Goal: Register for event/course

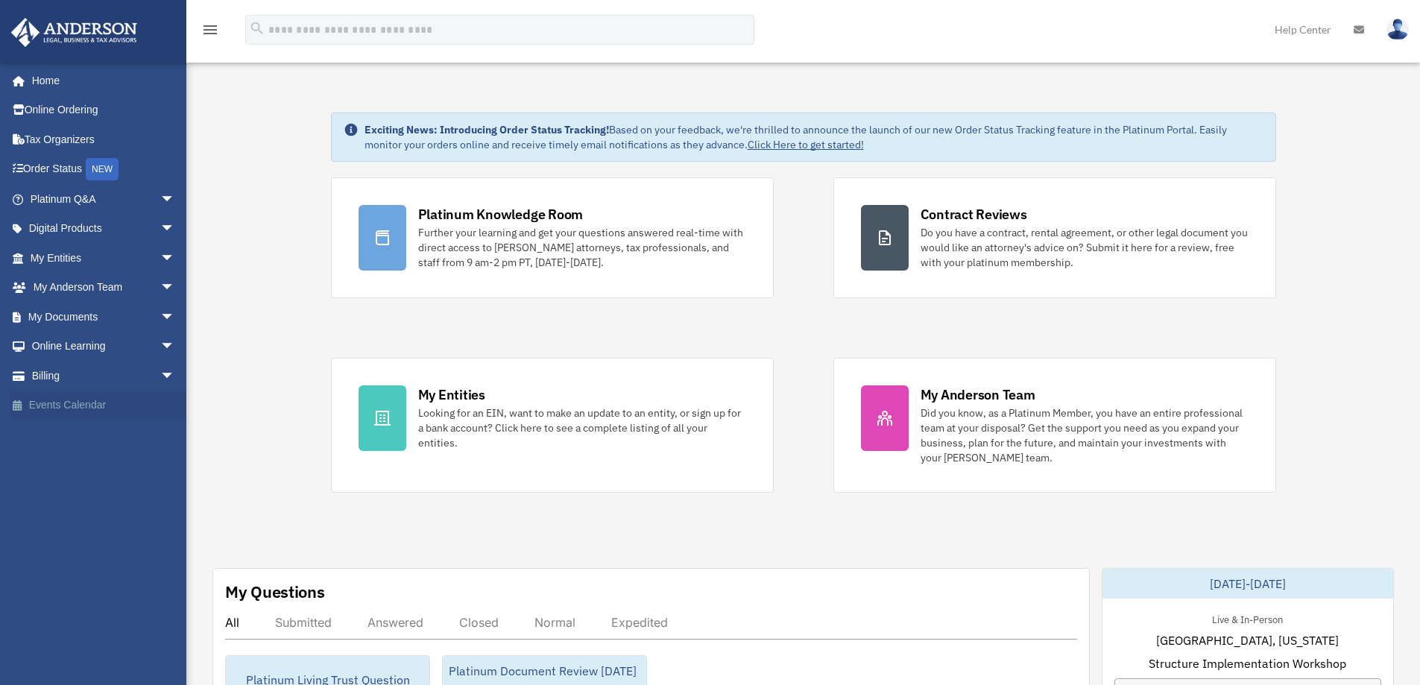
click at [59, 401] on link "Events Calendar" at bounding box center [103, 406] width 187 height 30
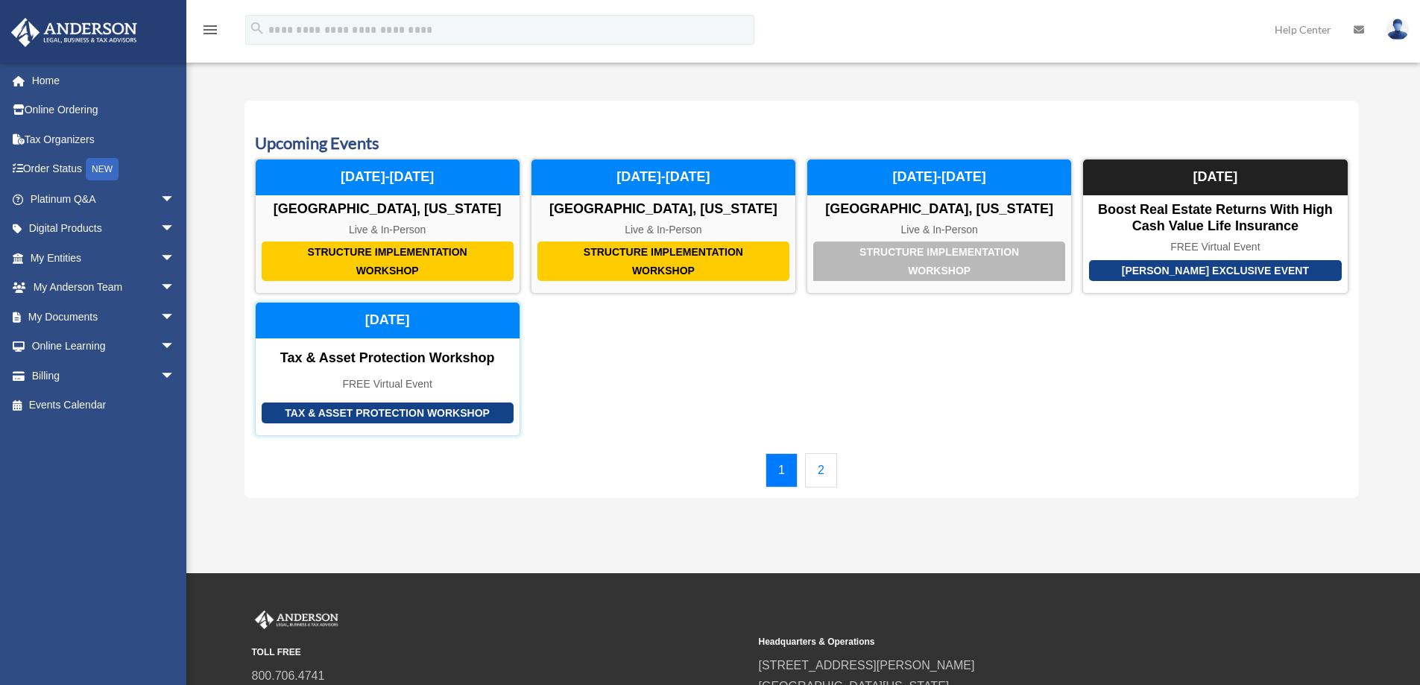
click at [378, 358] on div "Tax & Asset Protection Workshop" at bounding box center [388, 358] width 264 height 16
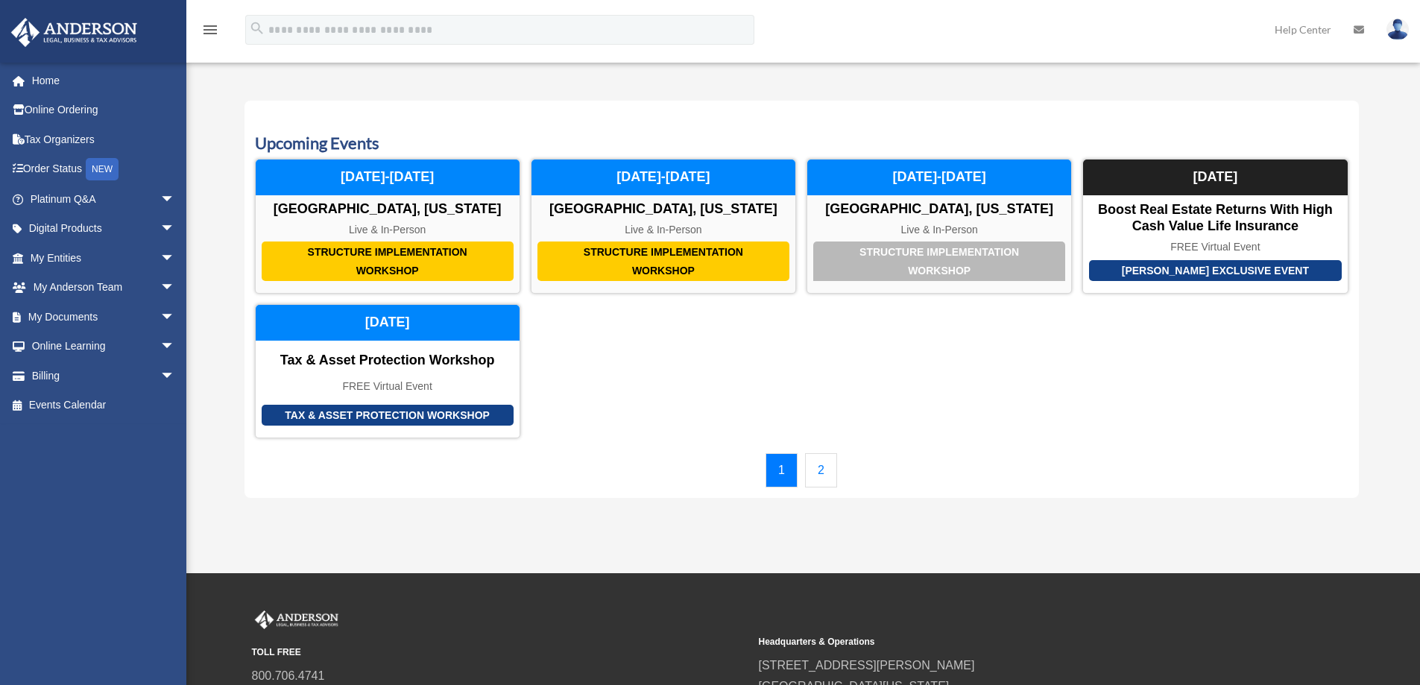
click at [822, 469] on link "2" at bounding box center [821, 470] width 32 height 34
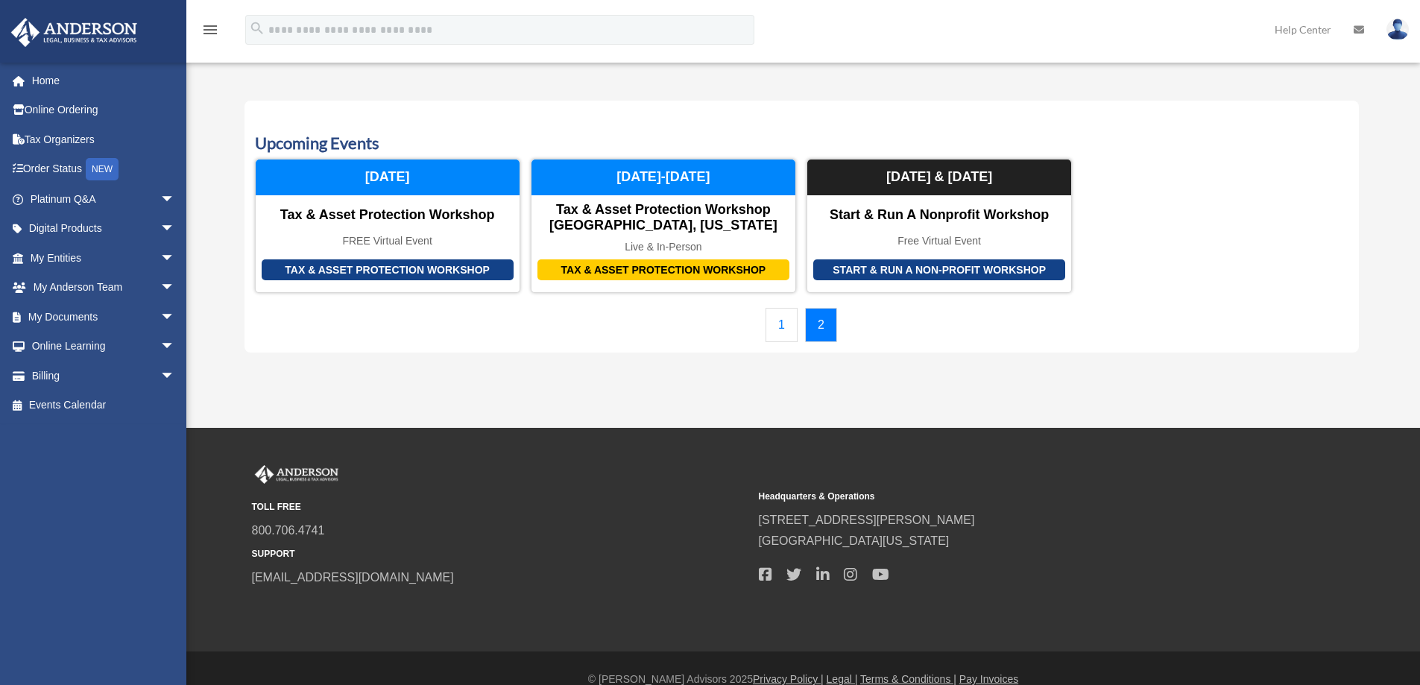
click at [784, 329] on link "1" at bounding box center [782, 325] width 32 height 34
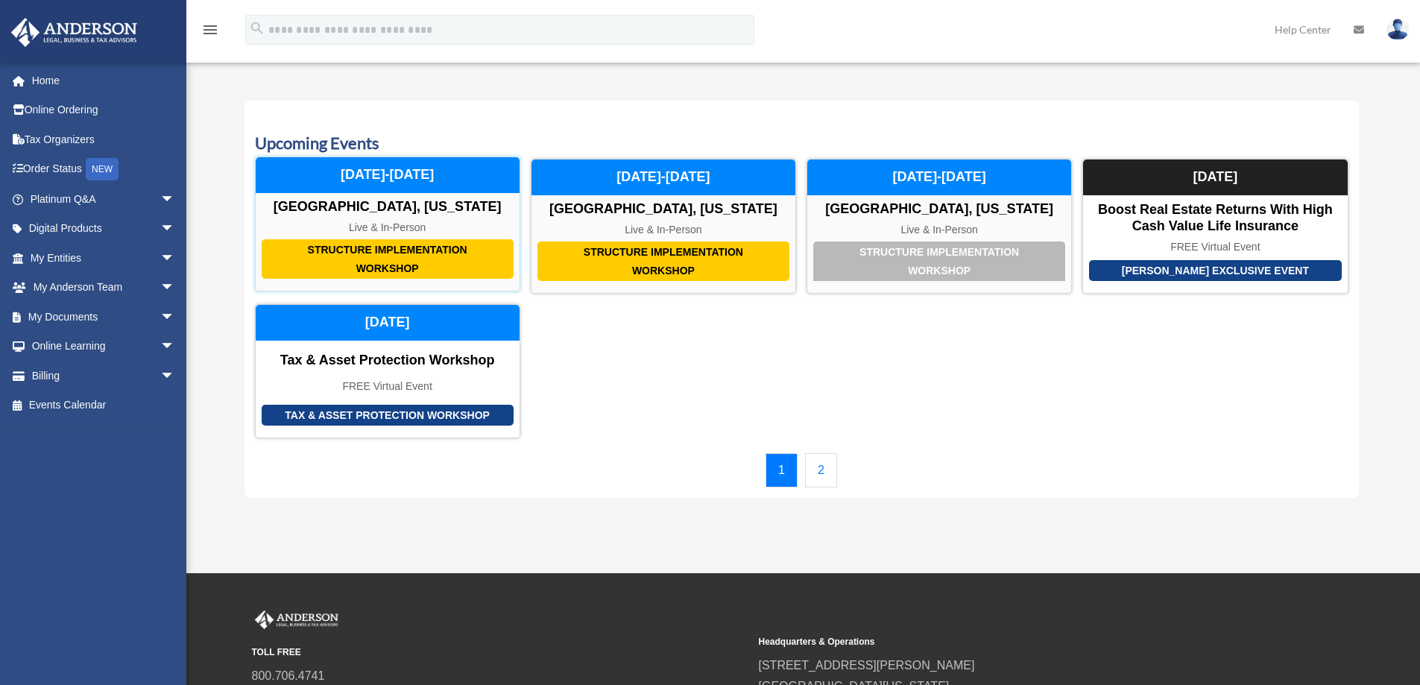
click at [415, 218] on div "Structure Implementation Workshop Las Vegas, Nevada Live & In-Person November 2…" at bounding box center [387, 224] width 265 height 135
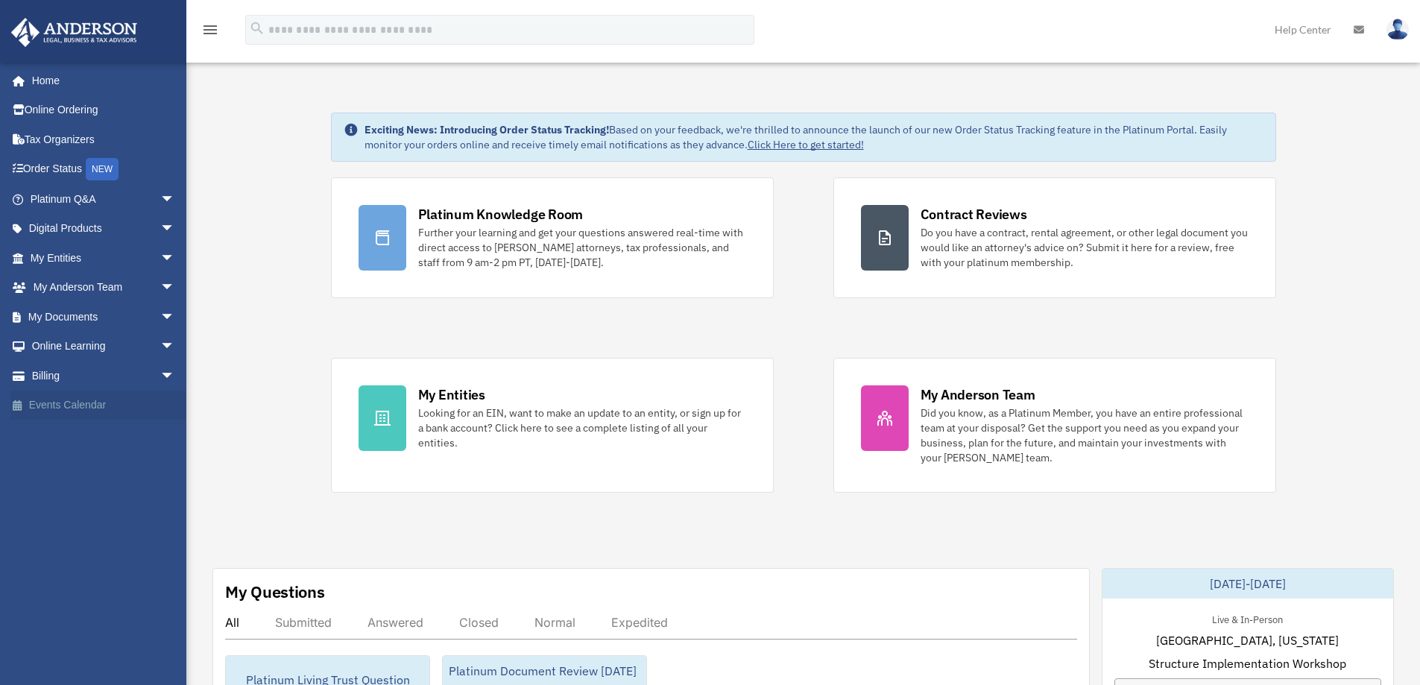
click at [61, 406] on link "Events Calendar" at bounding box center [103, 406] width 187 height 30
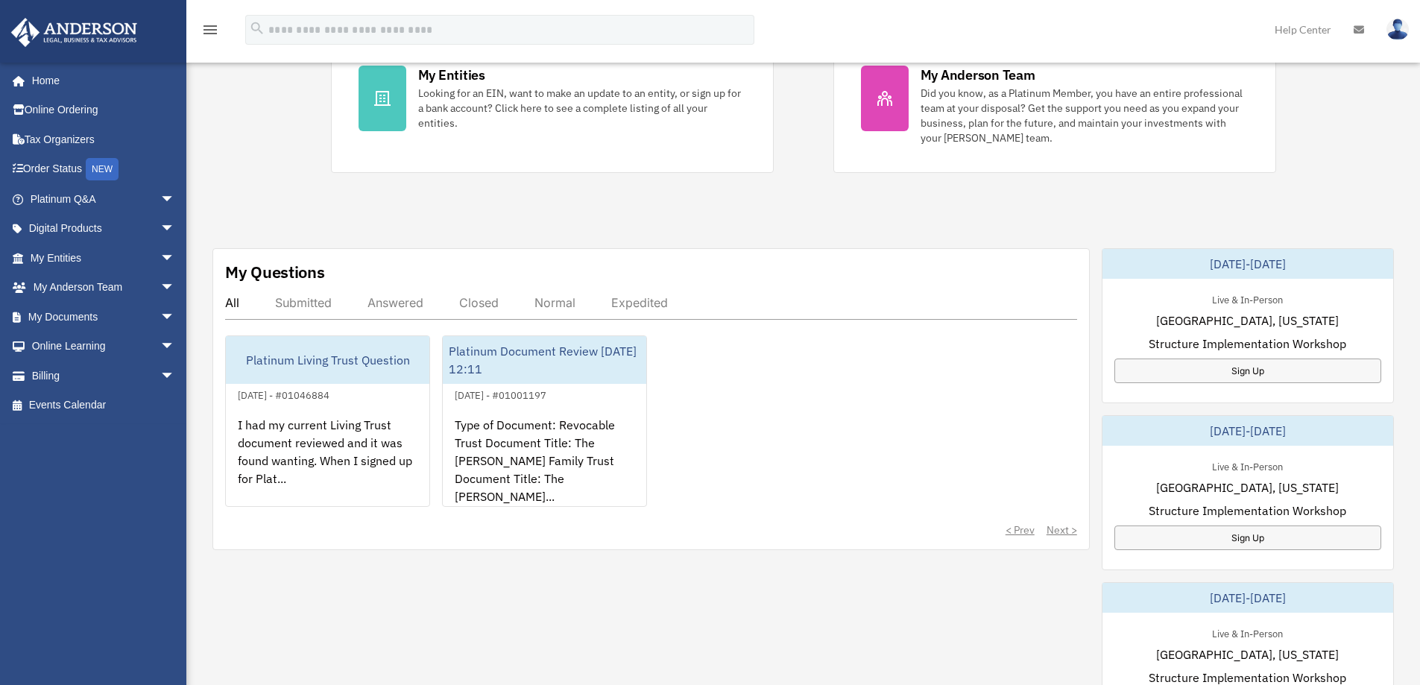
scroll to position [373, 0]
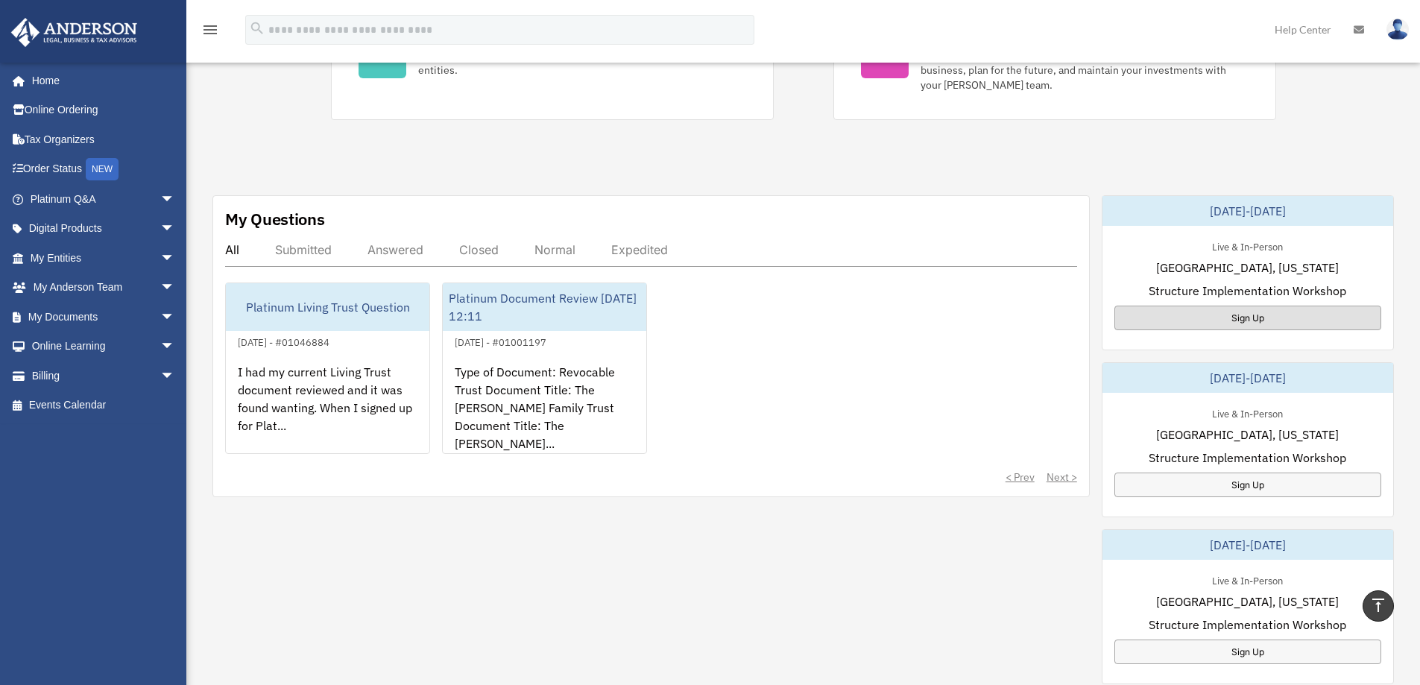
click at [1252, 319] on div "Sign Up" at bounding box center [1248, 318] width 267 height 25
